Goal: Transaction & Acquisition: Purchase product/service

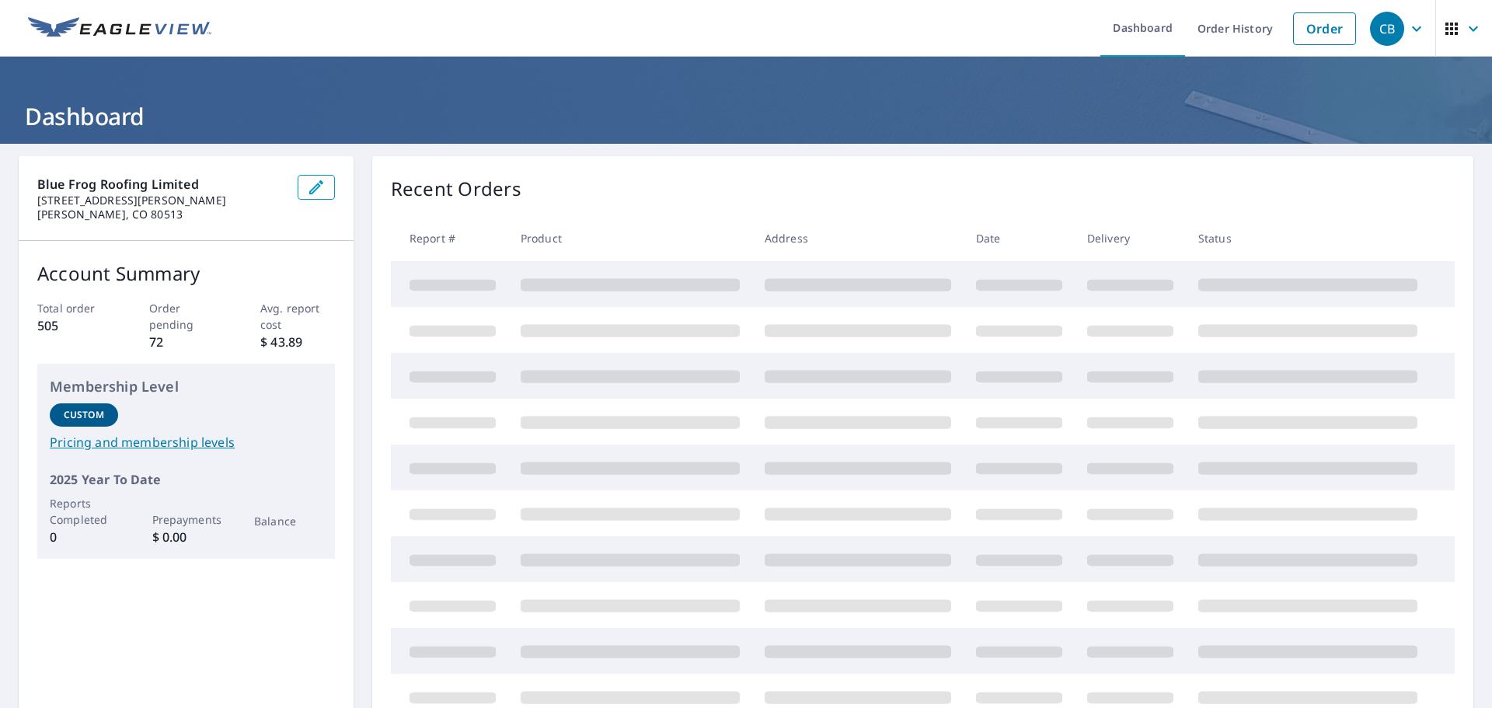
click at [1332, 33] on link "Order" at bounding box center [1324, 28] width 63 height 33
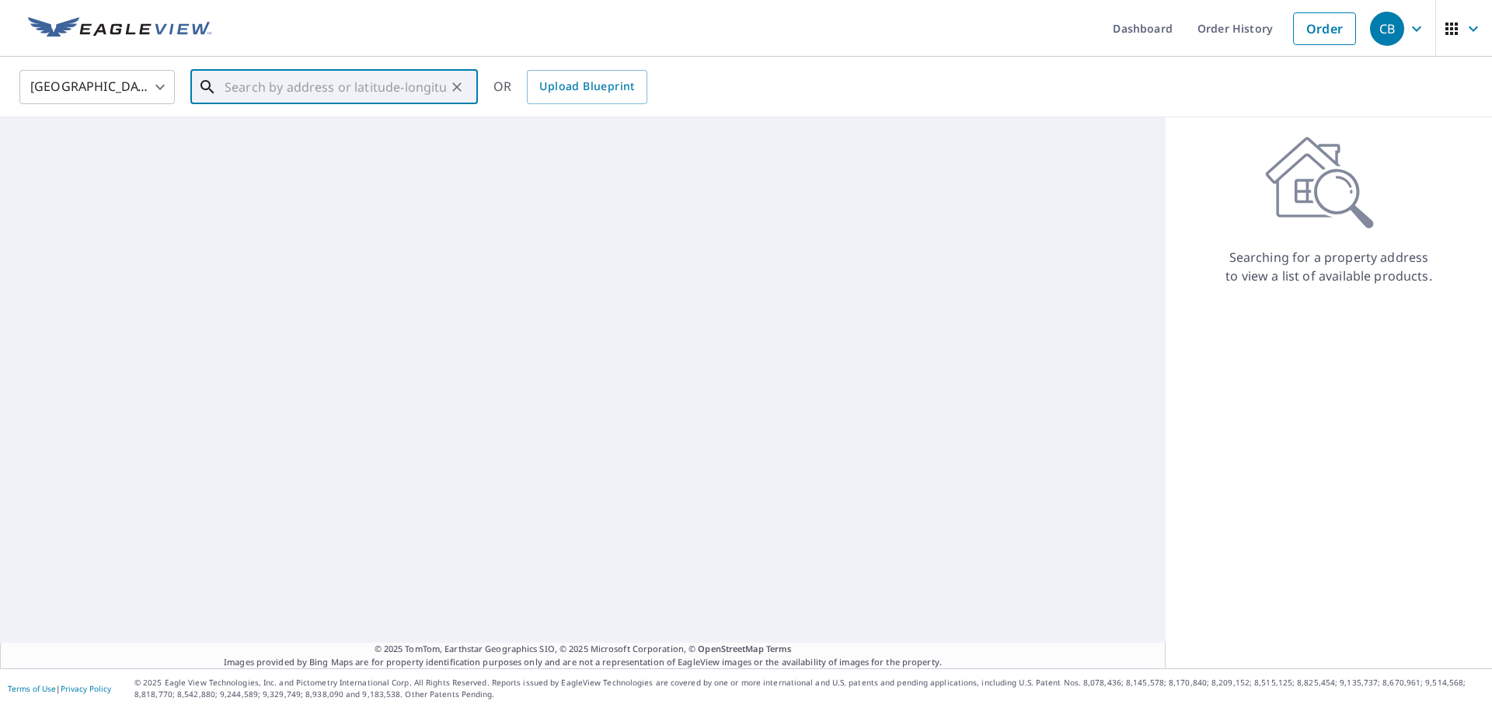
click at [311, 85] on input "text" at bounding box center [335, 87] width 221 height 44
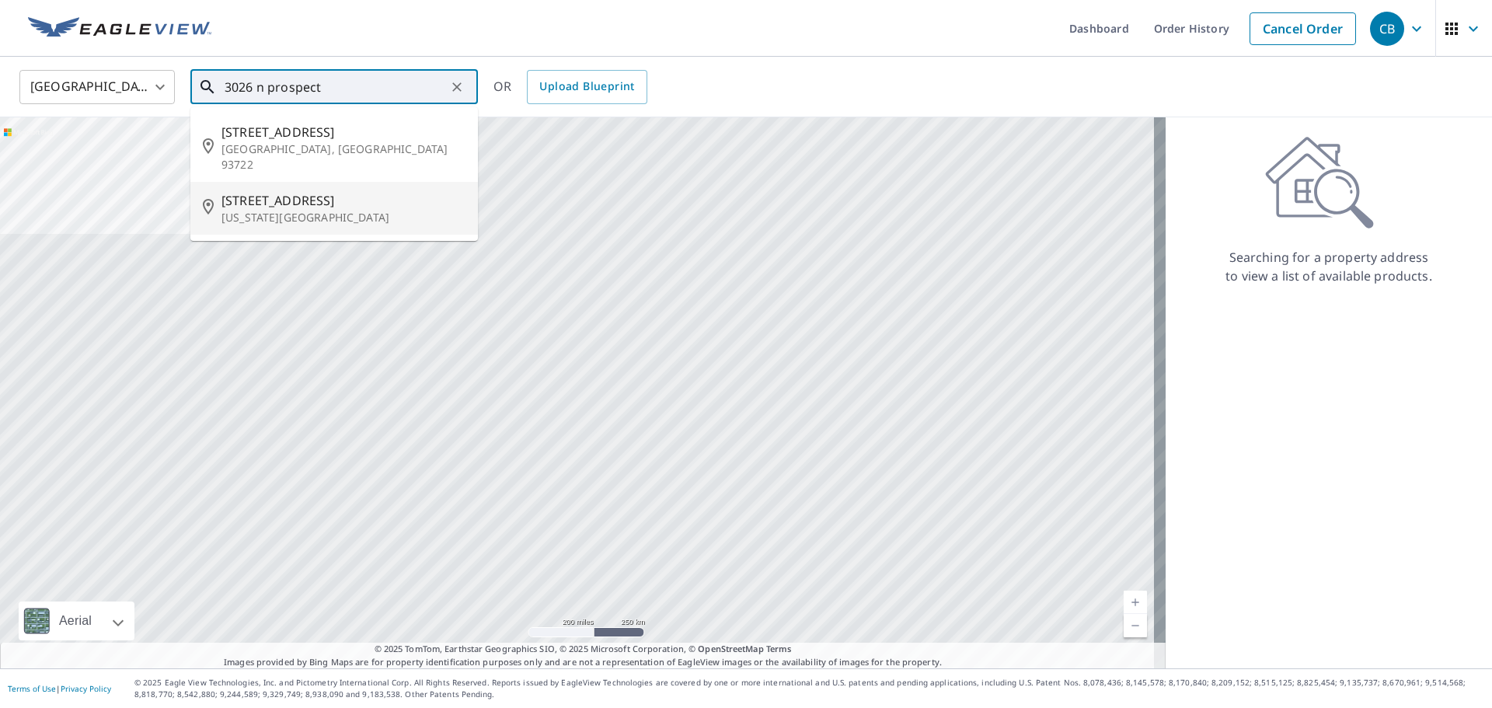
click at [298, 191] on span "[STREET_ADDRESS]" at bounding box center [343, 200] width 244 height 19
type input "[STREET_ADDRESS][US_STATE]"
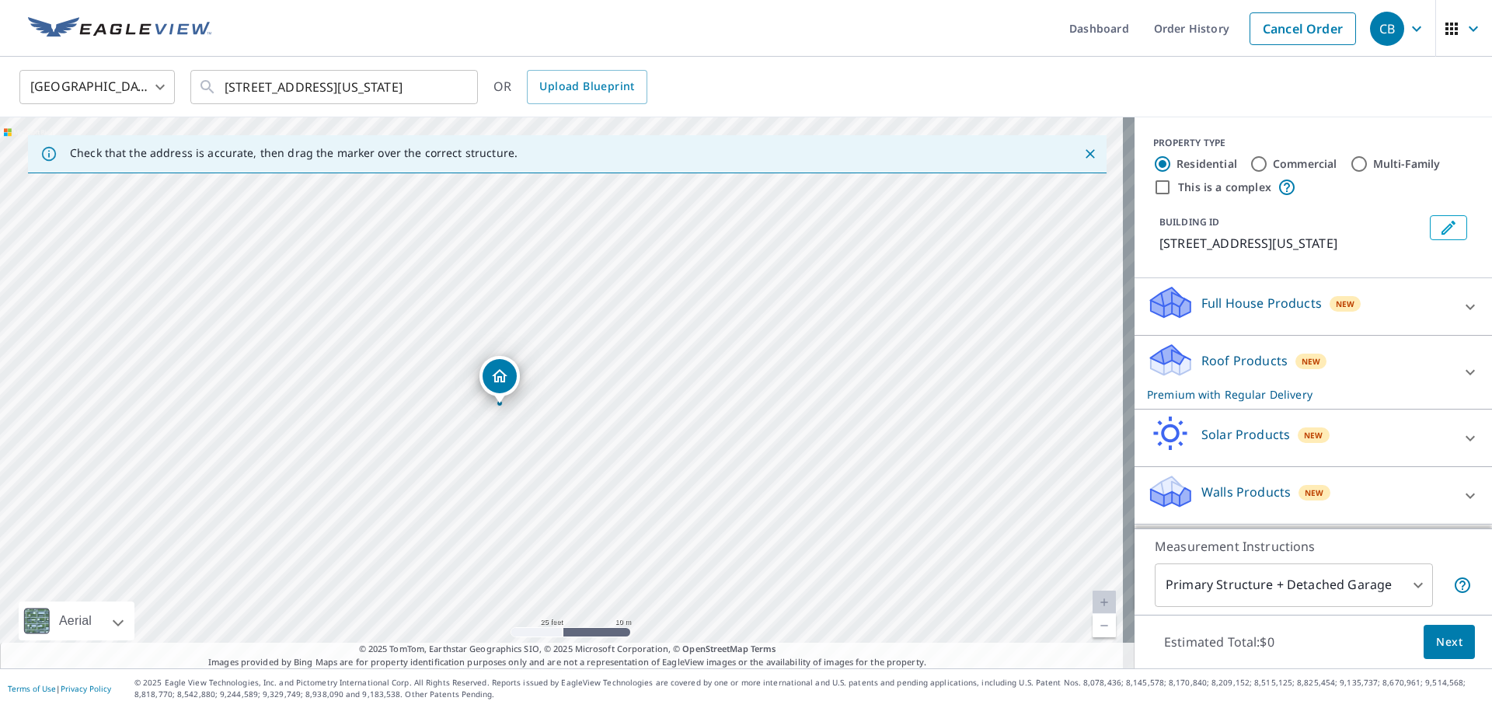
drag, startPoint x: 560, startPoint y: 364, endPoint x: 497, endPoint y: 378, distance: 63.6
click at [1436, 640] on span "Next" at bounding box center [1449, 642] width 26 height 19
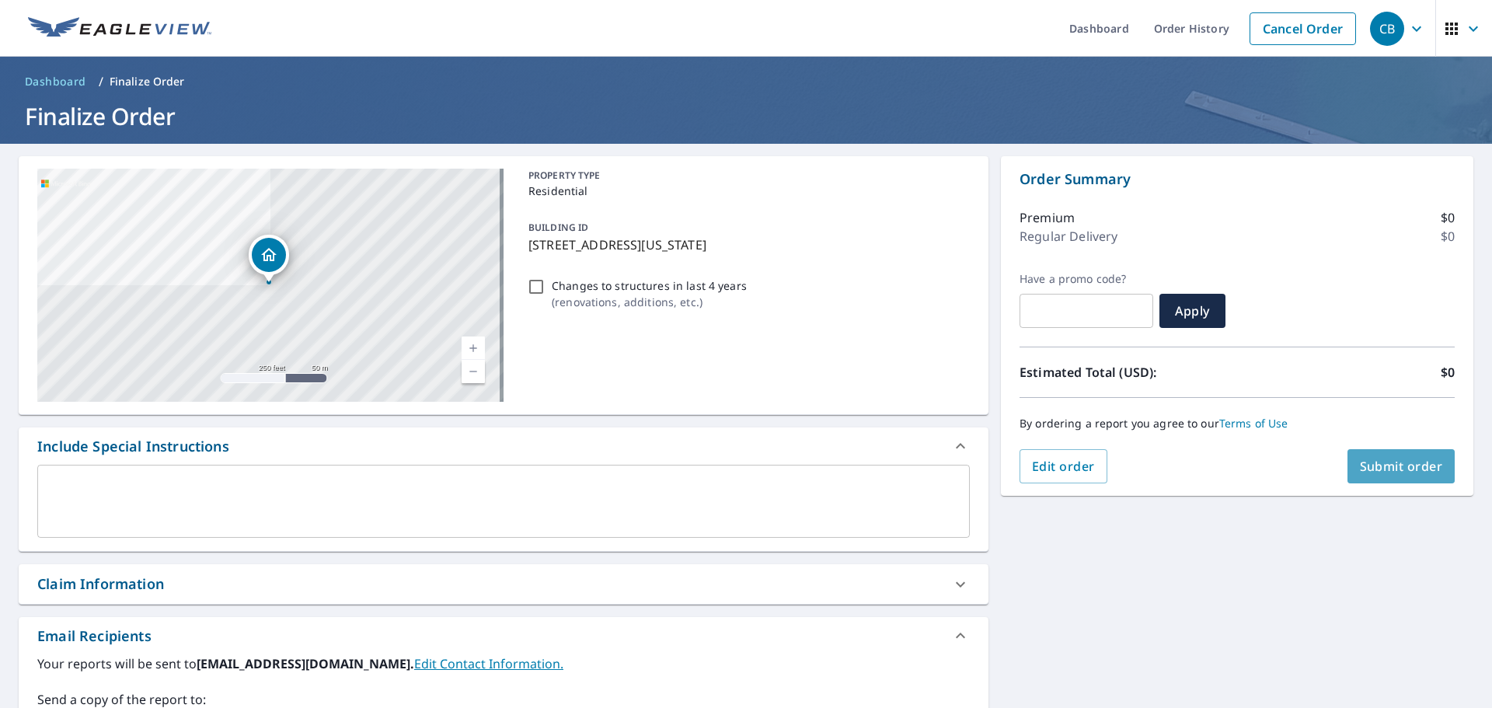
click at [1398, 462] on span "Submit order" at bounding box center [1401, 466] width 83 height 17
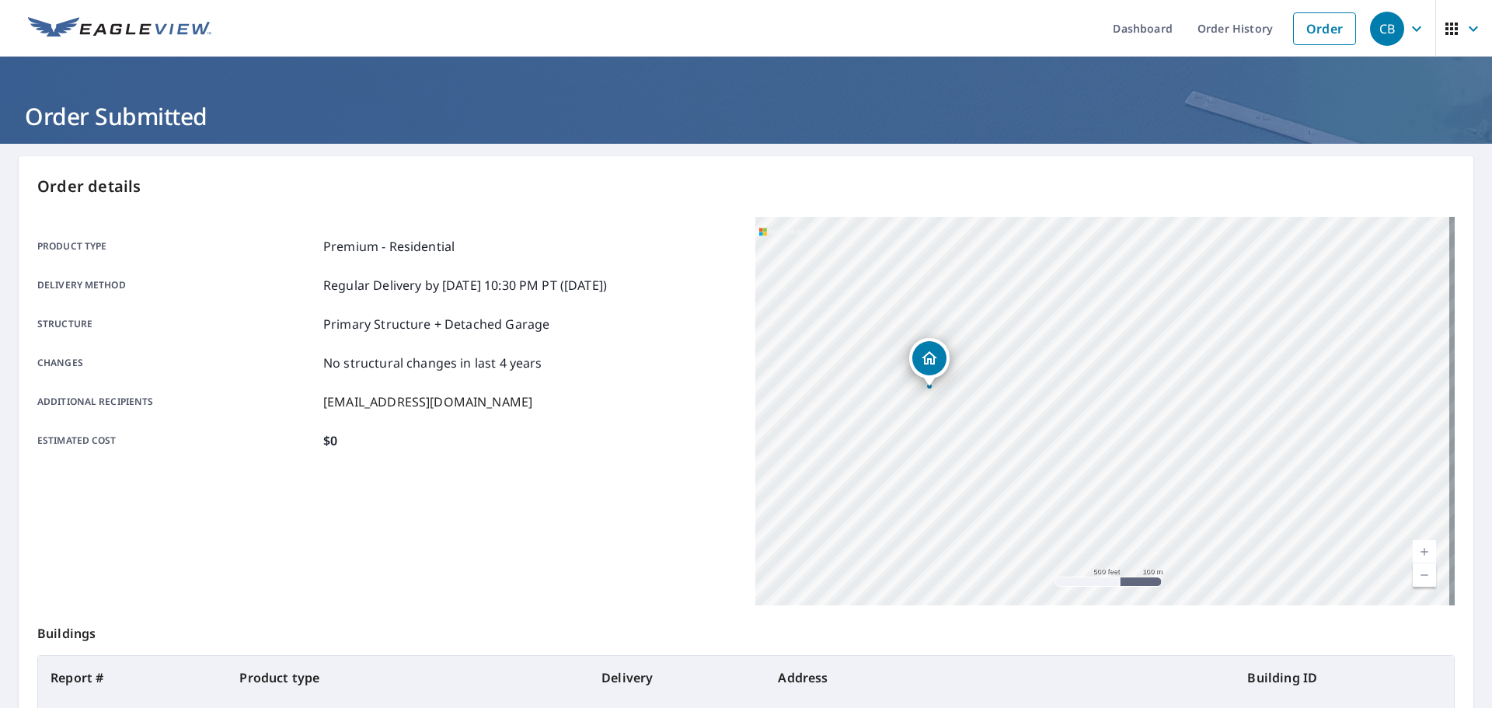
scroll to position [207, 0]
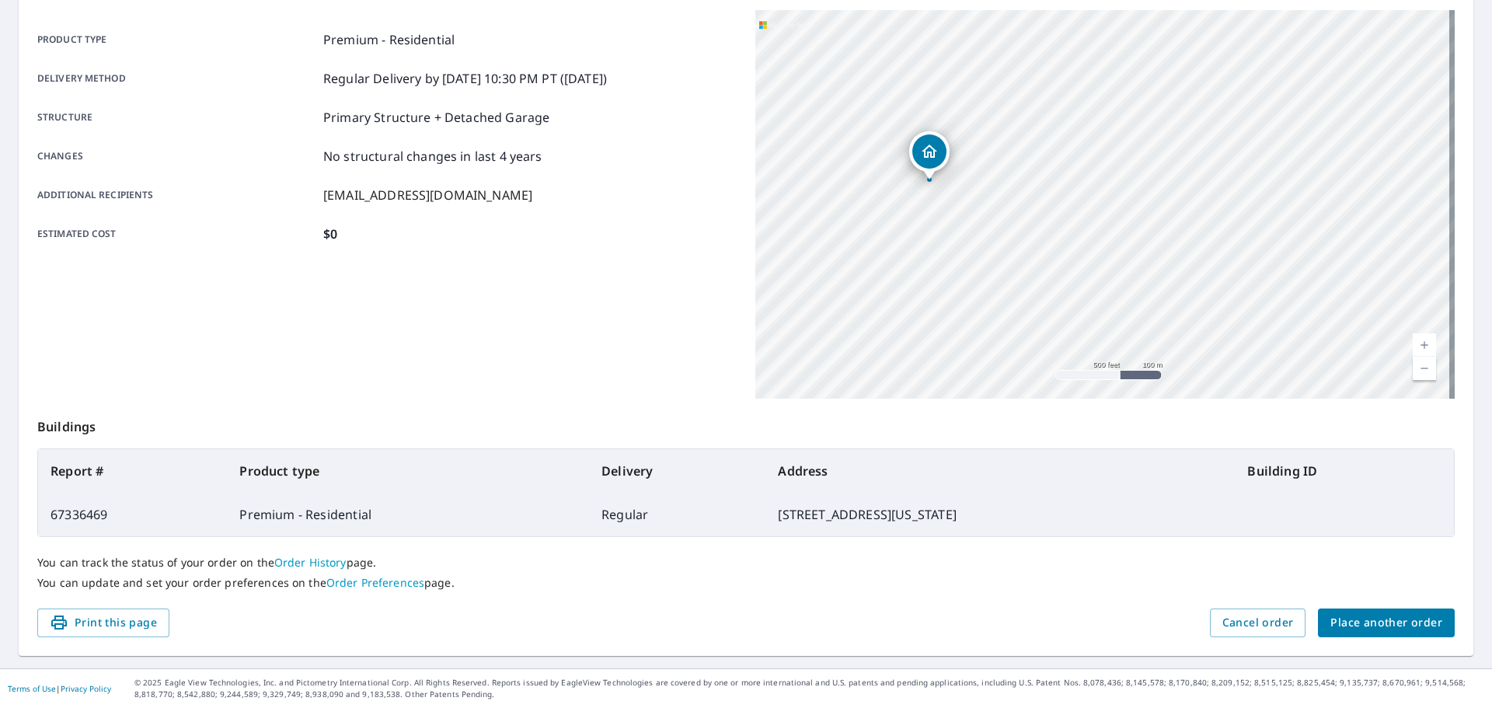
click at [1362, 624] on span "Place another order" at bounding box center [1386, 622] width 112 height 19
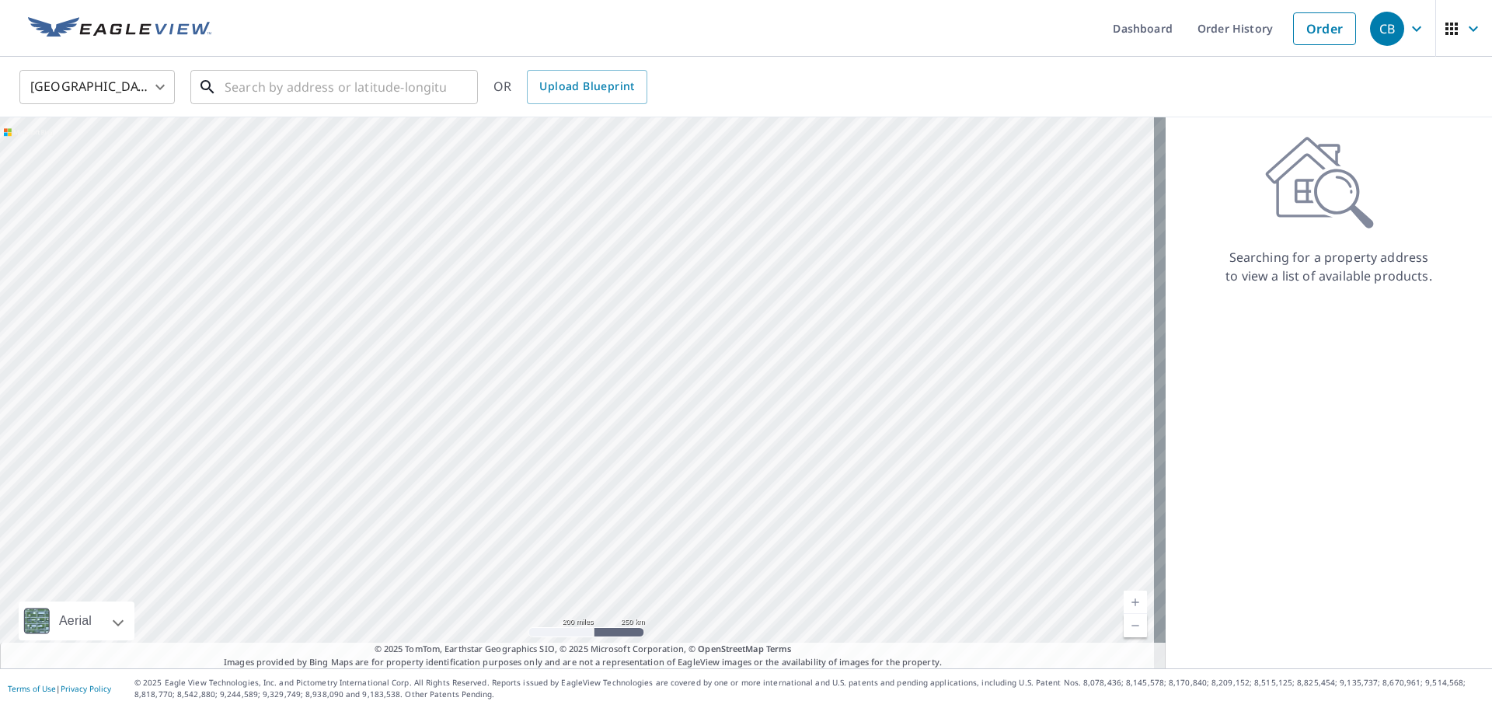
click at [400, 80] on input "text" at bounding box center [335, 87] width 221 height 44
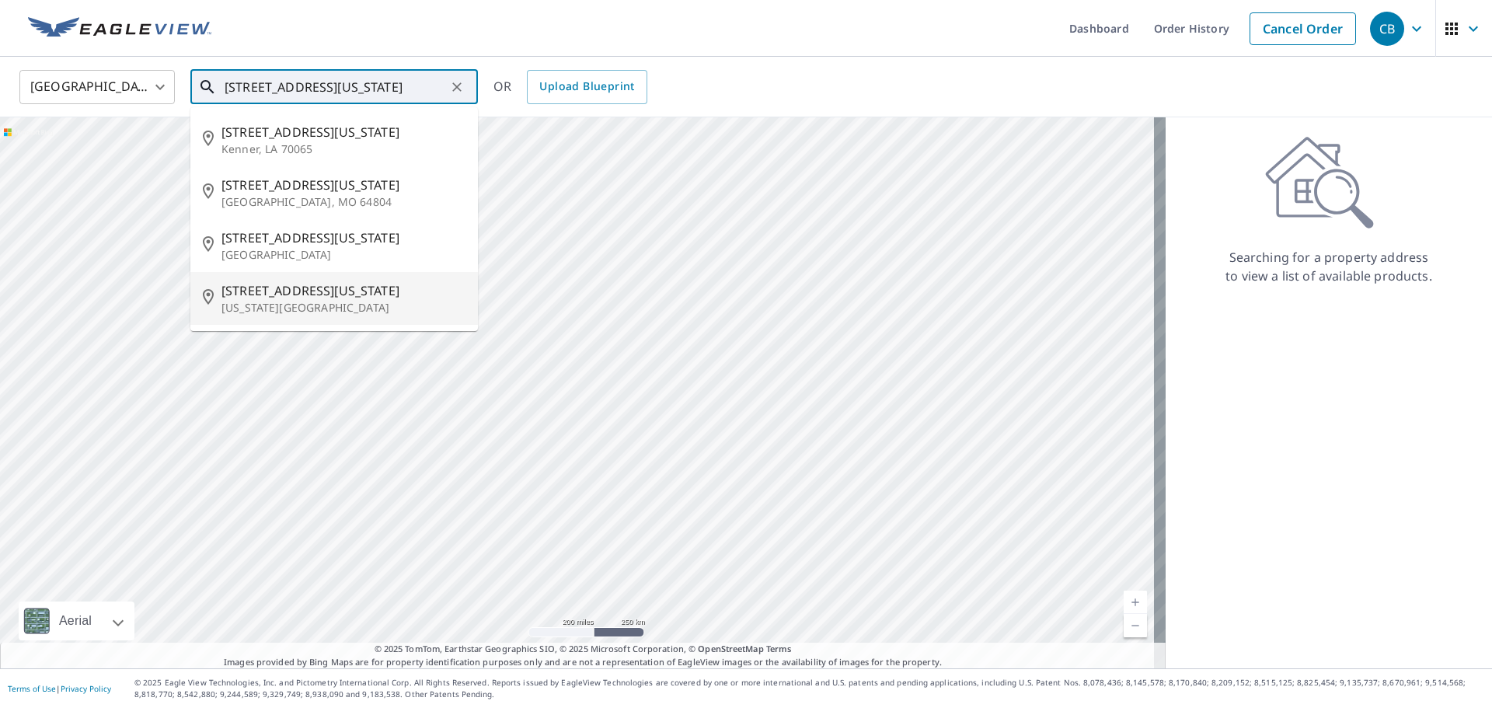
click at [321, 309] on p "[US_STATE][GEOGRAPHIC_DATA]" at bounding box center [343, 308] width 244 height 16
type input "[STREET_ADDRESS][US_STATE][US_STATE]"
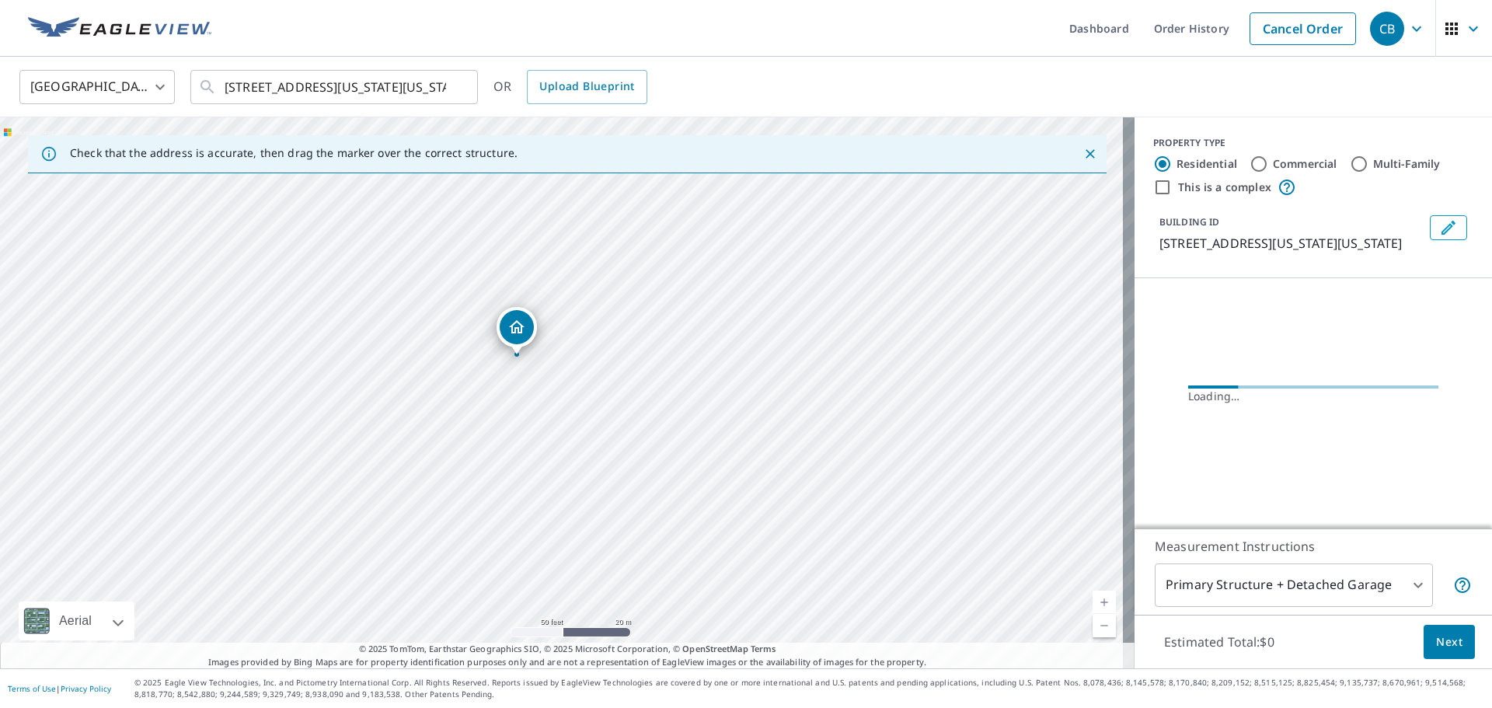
drag, startPoint x: 459, startPoint y: 322, endPoint x: 552, endPoint y: 422, distance: 136.4
click at [552, 422] on div "[STREET_ADDRESS][US_STATE][US_STATE]" at bounding box center [567, 392] width 1135 height 551
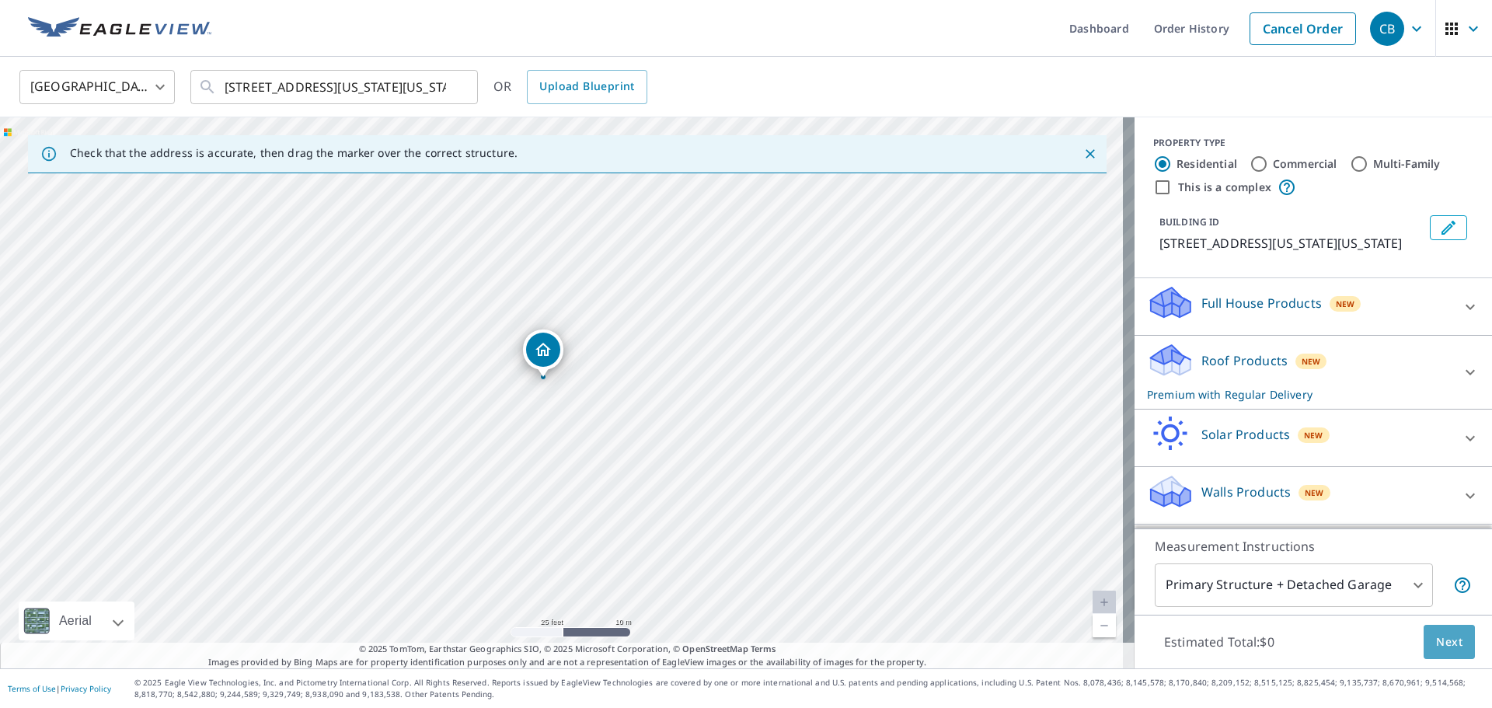
click at [1438, 640] on span "Next" at bounding box center [1449, 642] width 26 height 19
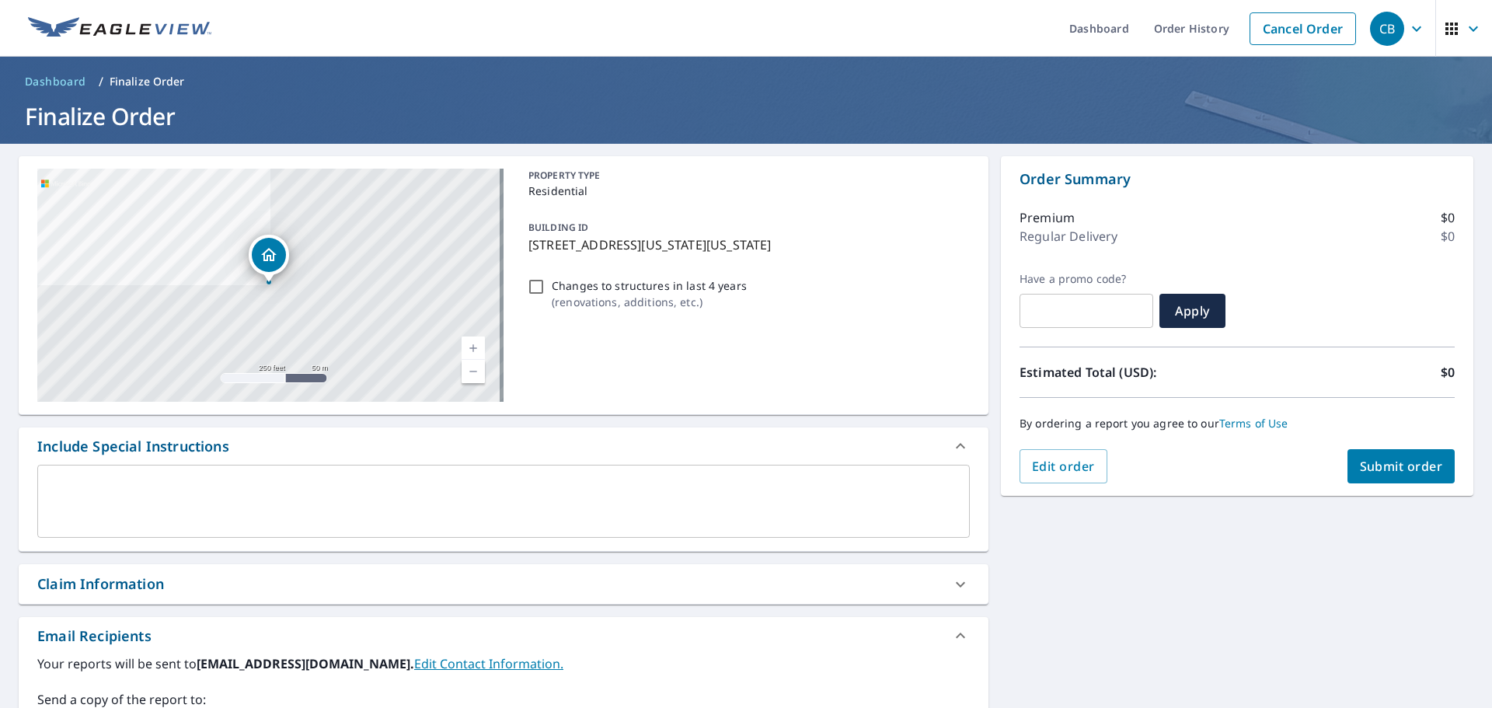
click at [1390, 472] on span "Submit order" at bounding box center [1401, 466] width 83 height 17
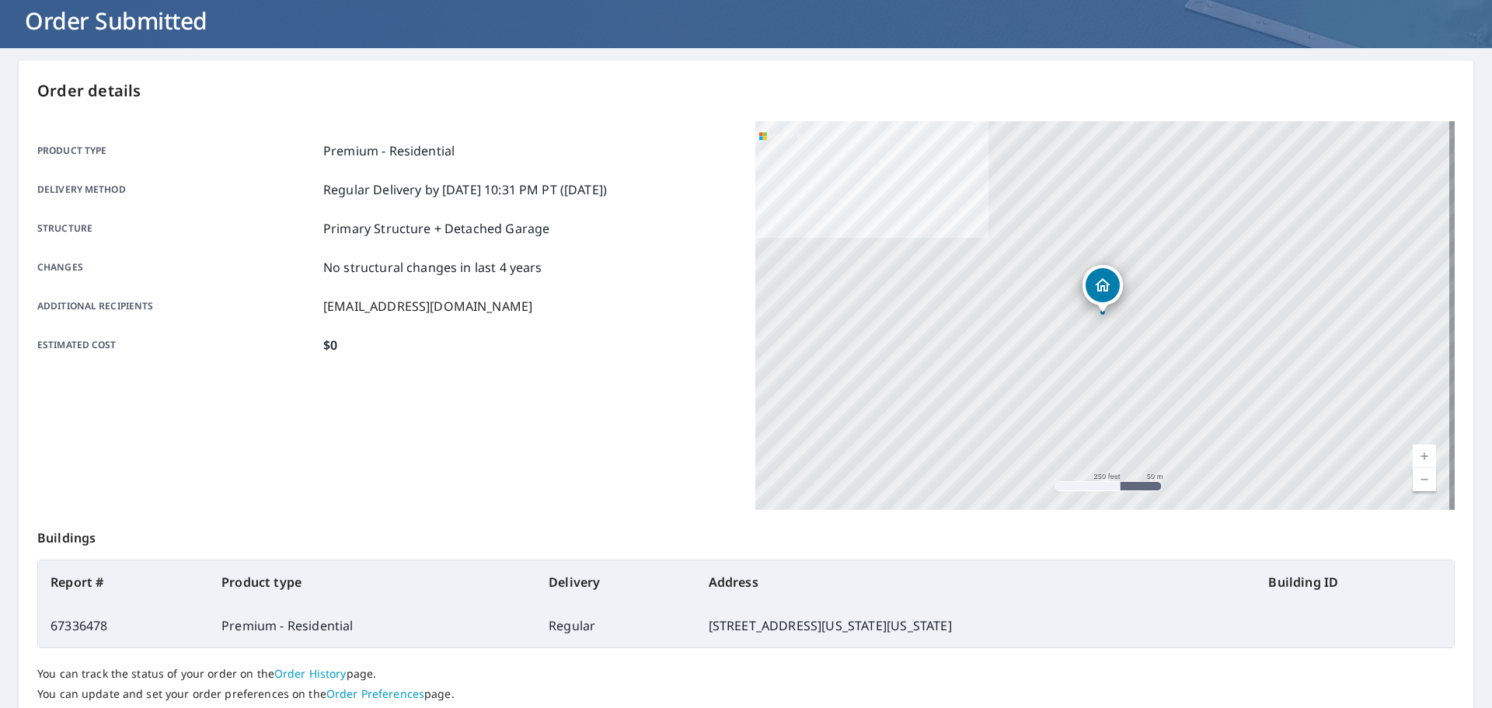
scroll to position [207, 0]
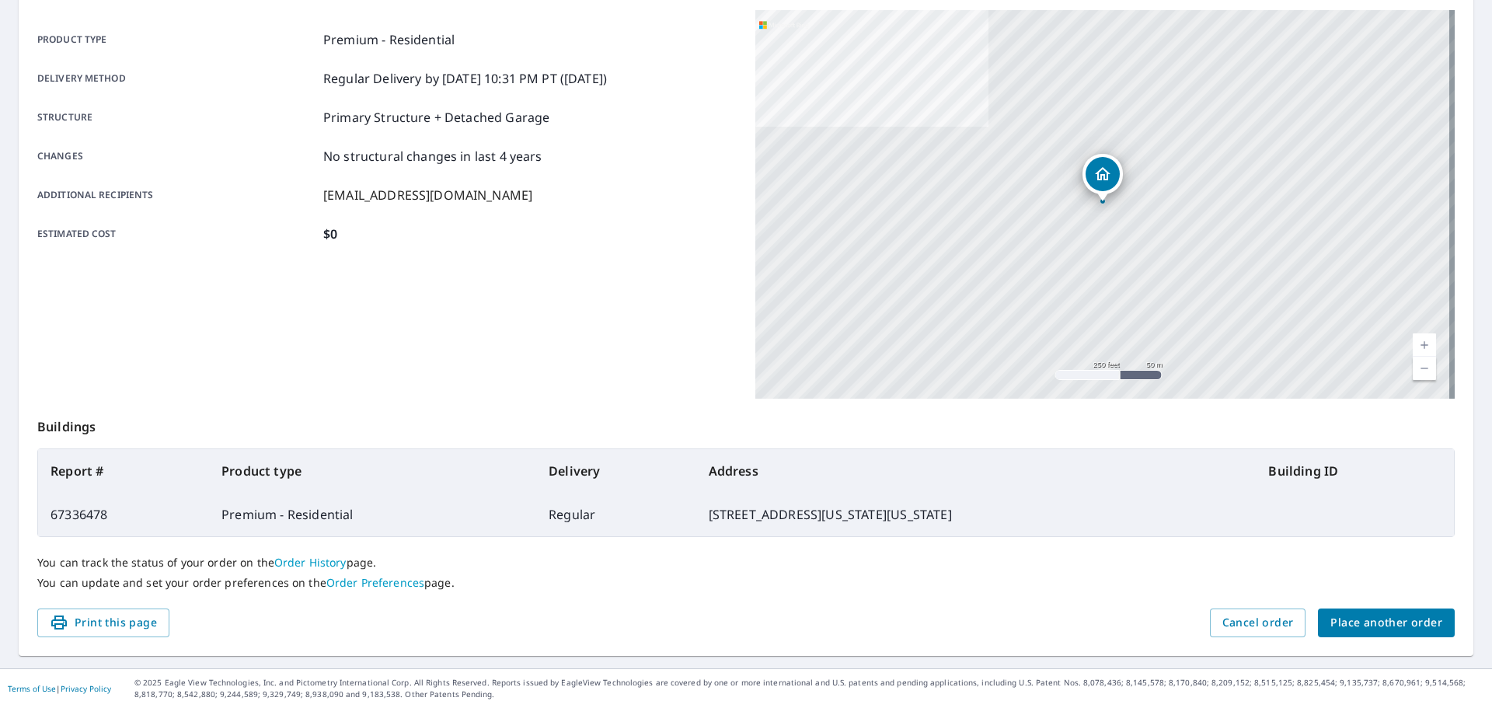
click at [1365, 614] on span "Place another order" at bounding box center [1386, 622] width 112 height 19
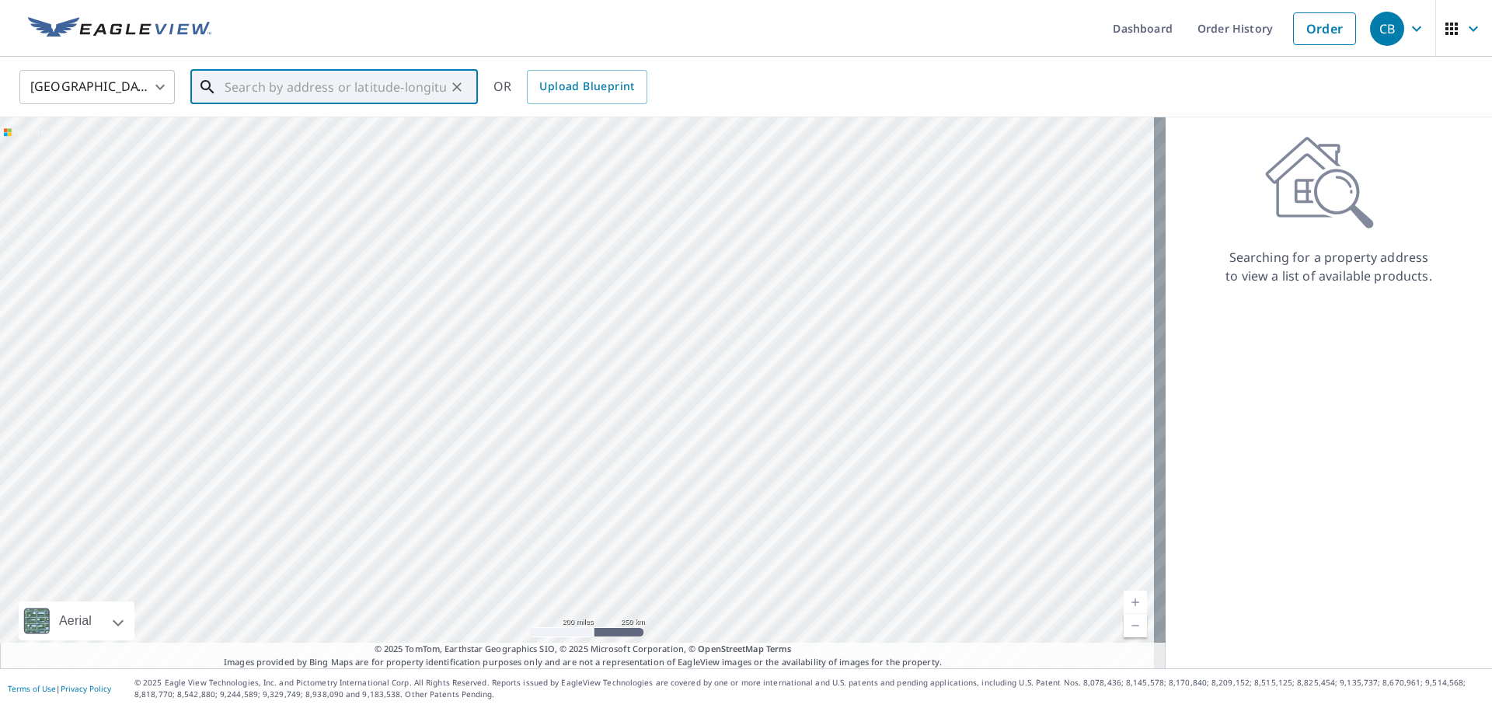
click at [359, 83] on input "text" at bounding box center [335, 87] width 221 height 44
click at [320, 141] on p "[US_STATE][GEOGRAPHIC_DATA]" at bounding box center [343, 149] width 244 height 16
type input "[STREET_ADDRESS][US_STATE]"
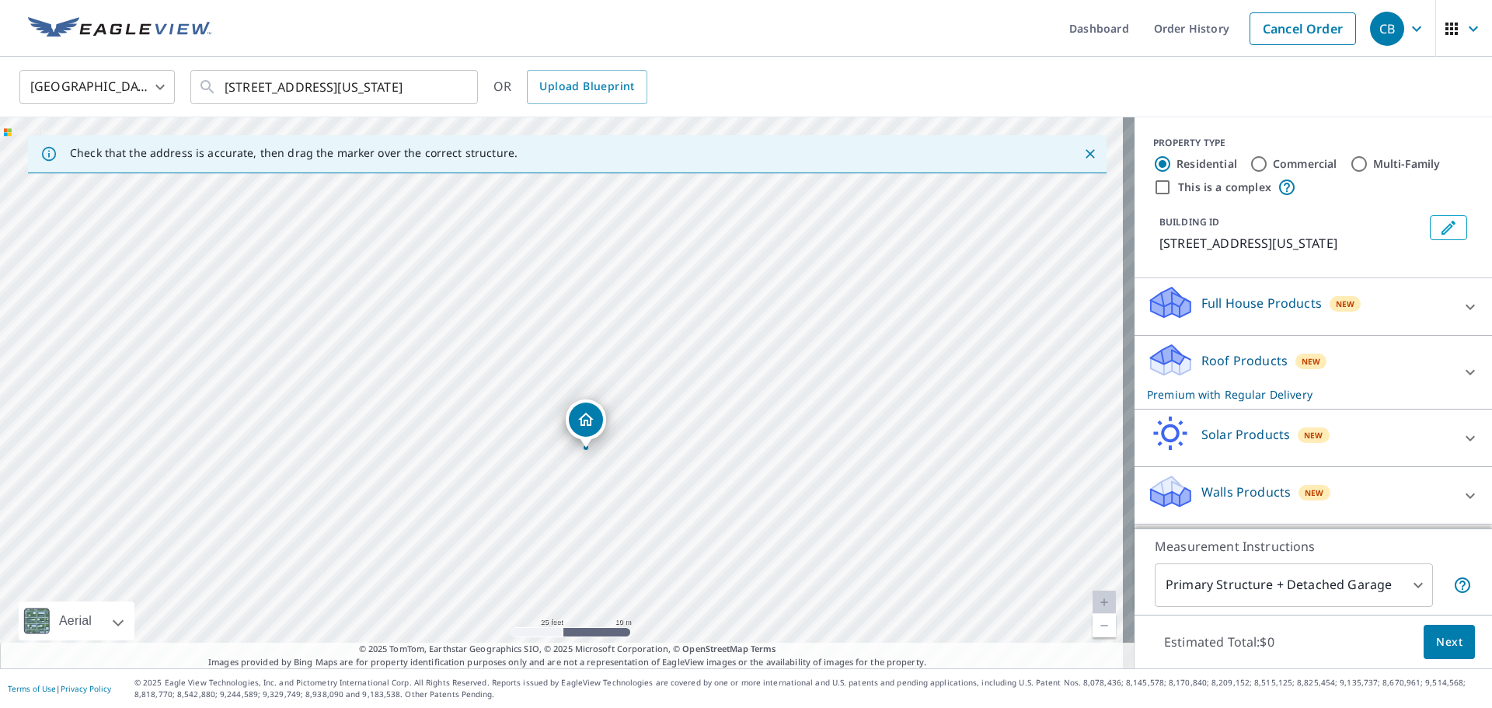
drag, startPoint x: 526, startPoint y: 350, endPoint x: 550, endPoint y: 408, distance: 62.4
click at [550, 408] on div "[STREET_ADDRESS][US_STATE]" at bounding box center [567, 392] width 1135 height 551
click at [1441, 649] on span "Next" at bounding box center [1449, 642] width 26 height 19
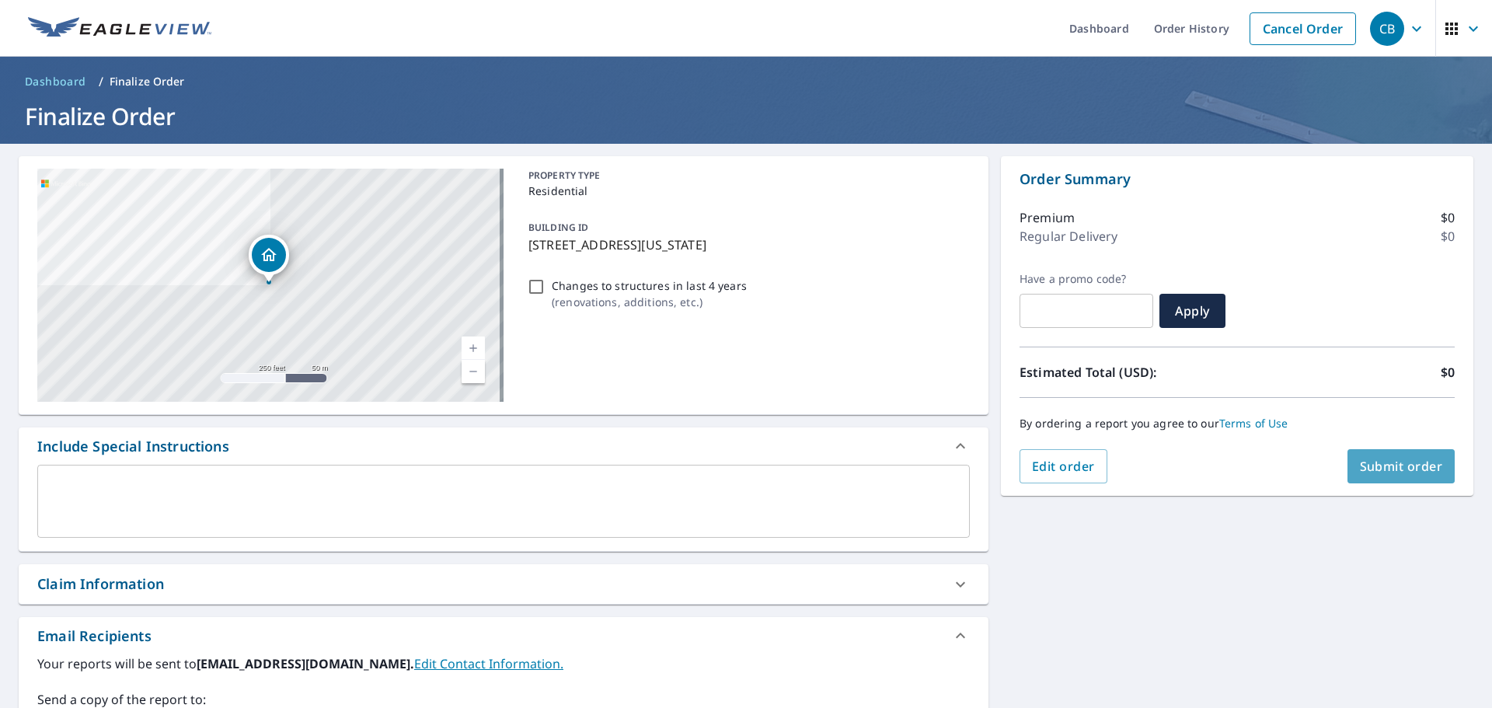
click at [1398, 474] on span "Submit order" at bounding box center [1401, 466] width 83 height 17
